Goal: Navigation & Orientation: Find specific page/section

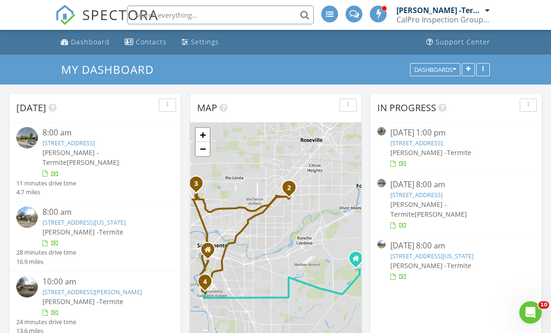
click at [95, 146] on link "6661 S Land Park Dr, Sacramento, CA 95831" at bounding box center [69, 143] width 52 height 8
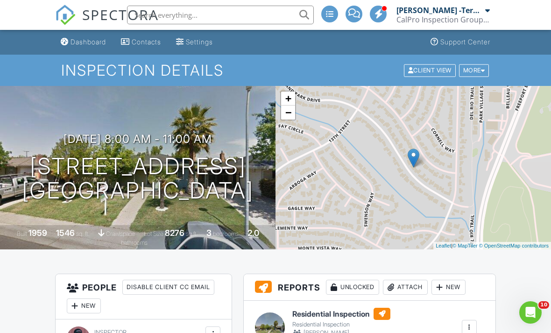
click at [103, 14] on span "SPECTORA" at bounding box center [120, 15] width 77 height 20
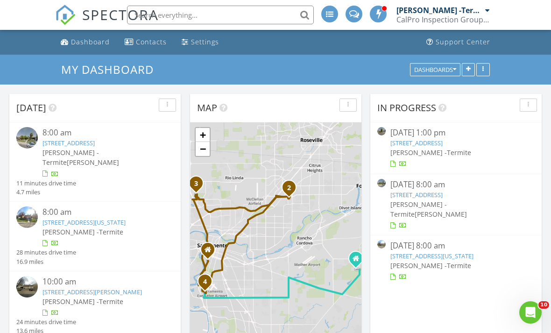
click at [133, 296] on link "2958 Quinter Way, Sacramento, CA 95835" at bounding box center [92, 292] width 99 height 8
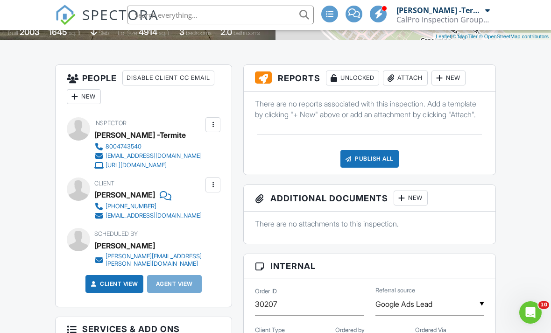
scroll to position [210, 0]
click at [93, 14] on span "SPECTORA" at bounding box center [120, 15] width 77 height 20
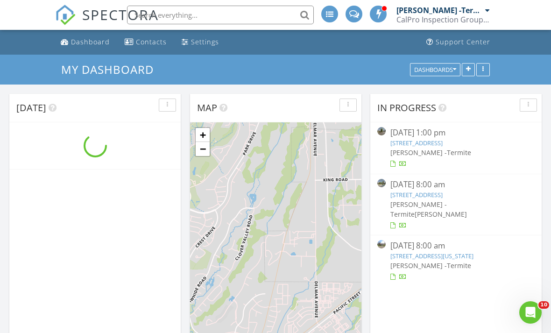
scroll to position [851, 552]
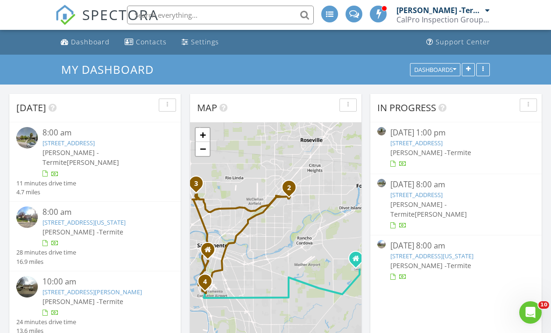
click at [456, 252] on link "5093 Connecticut Dr 3, Sacramento, CA 95841" at bounding box center [431, 256] width 83 height 8
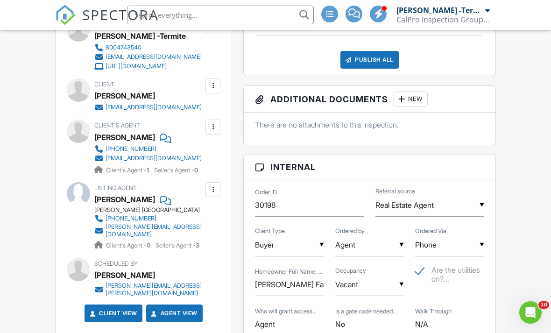
scroll to position [309, 0]
click at [102, 14] on span "SPECTORA" at bounding box center [120, 15] width 77 height 20
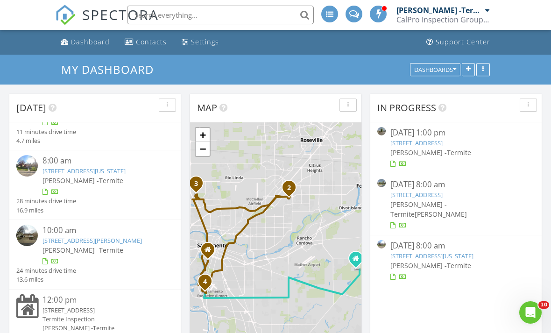
scroll to position [75, 0]
click at [71, 236] on link "2958 Quinter Way, Sacramento, CA 95835" at bounding box center [92, 240] width 99 height 8
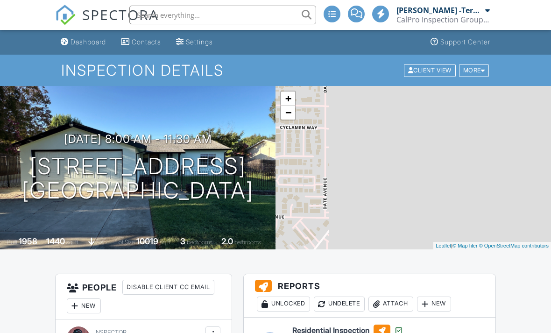
click at [106, 15] on span "SPECTORA" at bounding box center [120, 15] width 77 height 20
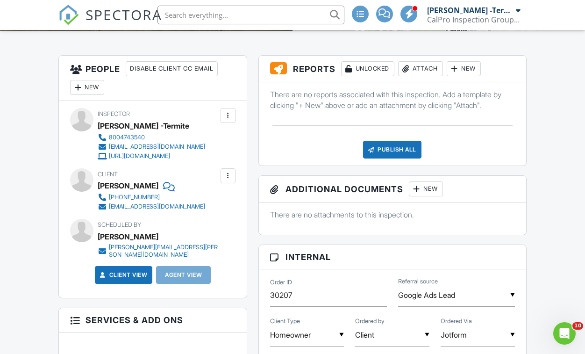
scroll to position [222, 0]
